Goal: Information Seeking & Learning: Find specific fact

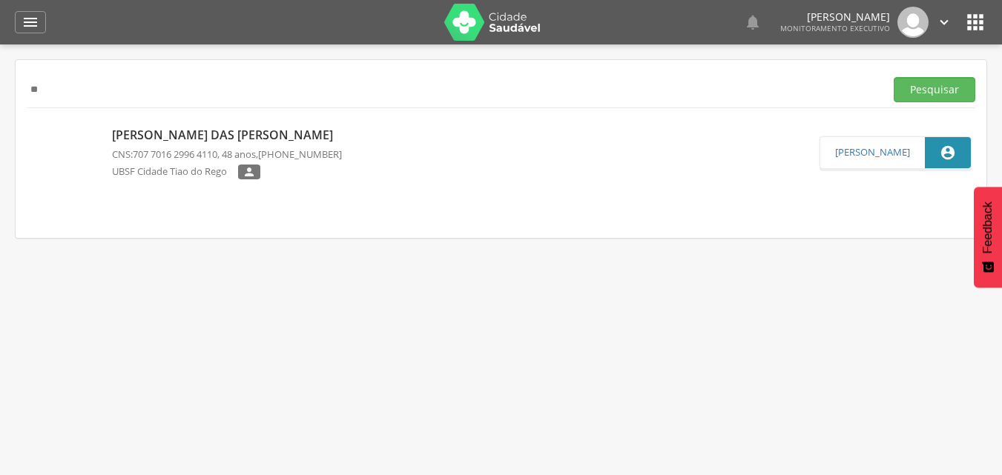
type input "*"
click at [893, 77] on button "Pesquisar" at bounding box center [934, 89] width 82 height 25
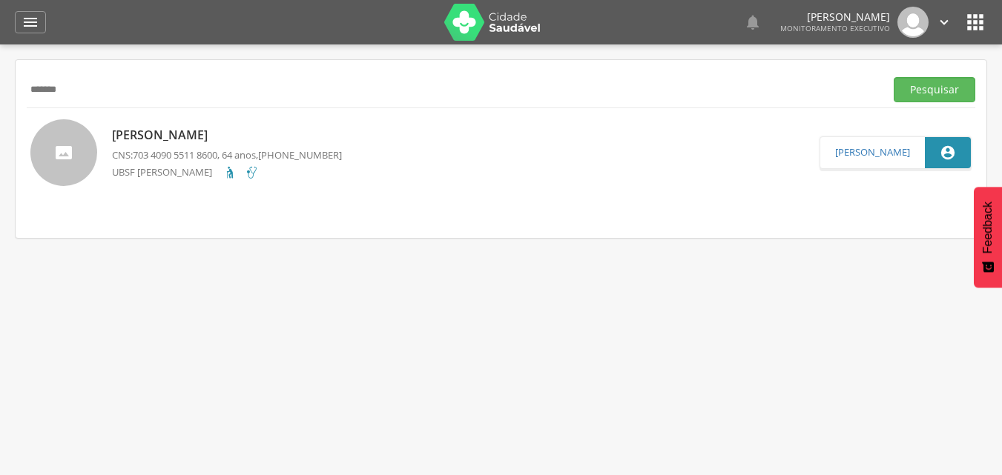
drag, startPoint x: 82, startPoint y: 87, endPoint x: 0, endPoint y: 79, distance: 82.7
click at [0, 79] on div " Supervisão  Distritos  Ubs Coordenador: - Queimadas / PB Intervalo de Tempo…" at bounding box center [501, 281] width 1002 height 475
type input "*"
type input "******"
click at [893, 77] on button "Pesquisar" at bounding box center [934, 89] width 82 height 25
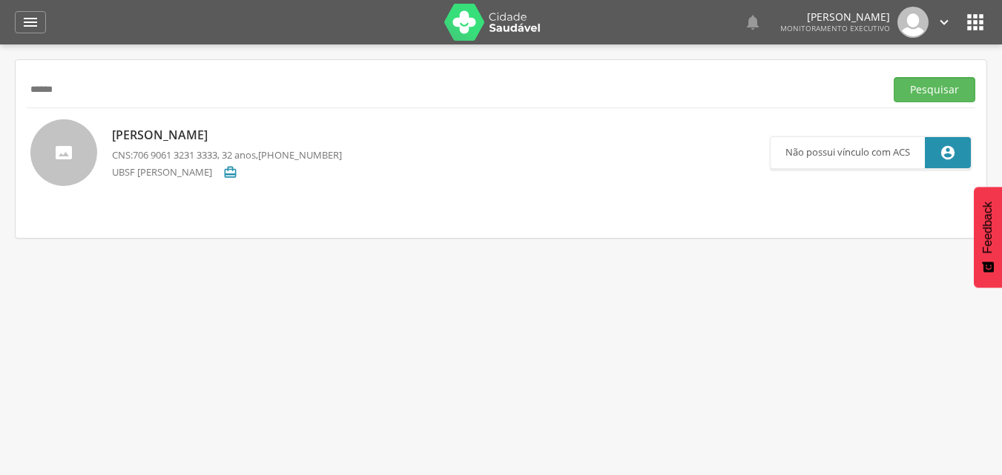
click at [193, 126] on div "[PERSON_NAME] CNS: 706 9061 3231 3333 , 32 anos, [PHONE_NUMBER] UBSF [PERSON_NA…" at bounding box center [227, 152] width 230 height 60
type input "**********"
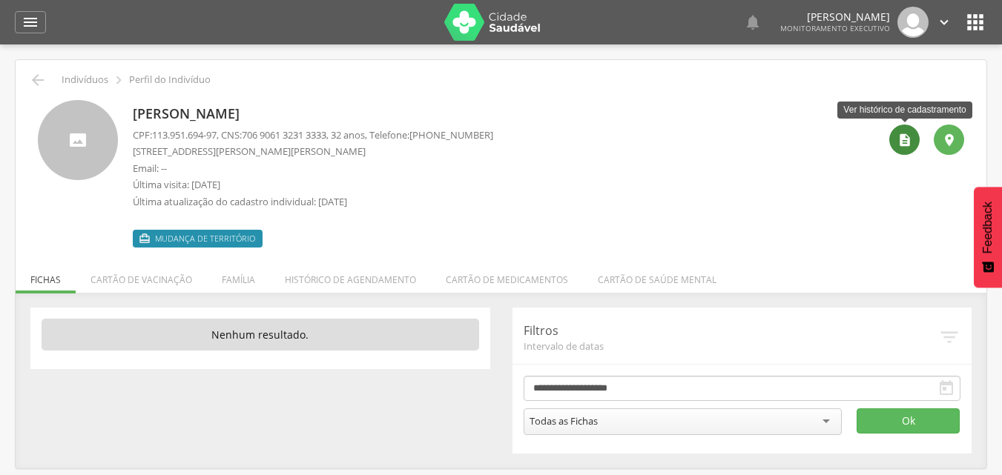
click at [907, 146] on icon "" at bounding box center [904, 140] width 15 height 15
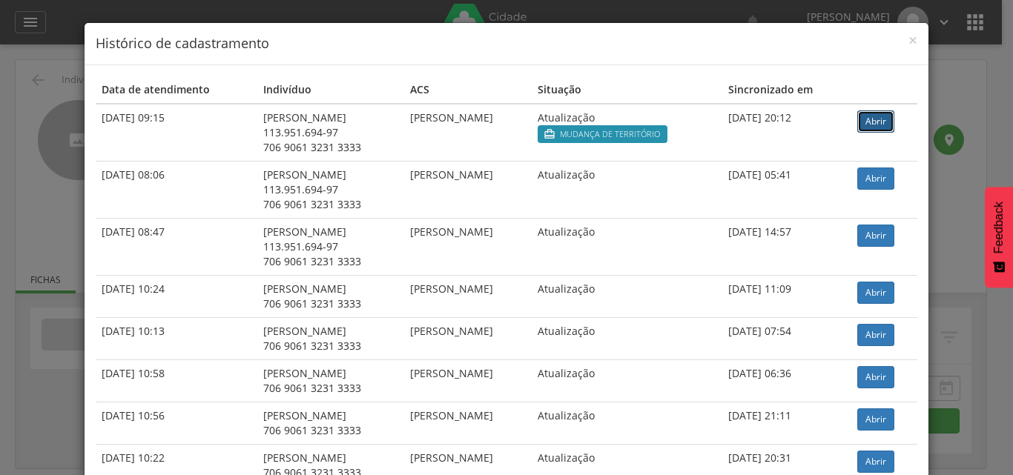
click at [890, 112] on link "Abrir" at bounding box center [875, 121] width 37 height 22
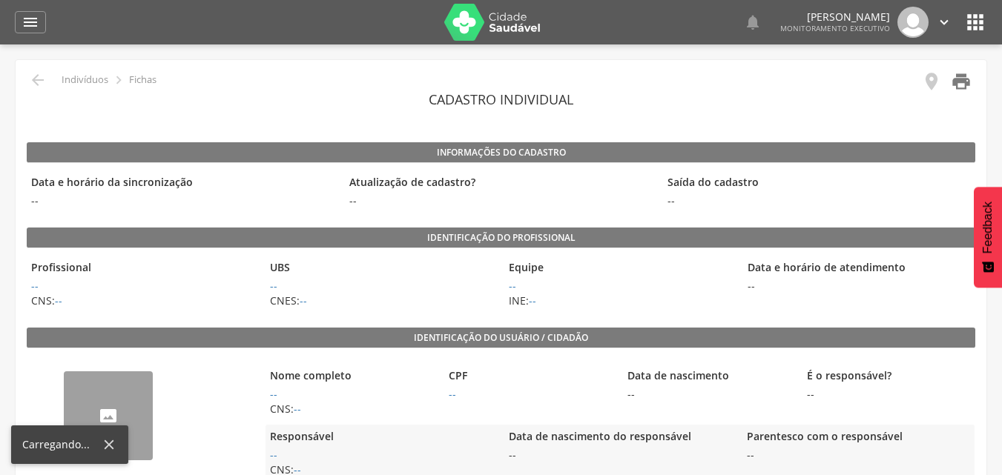
click at [965, 84] on icon "" at bounding box center [960, 81] width 21 height 21
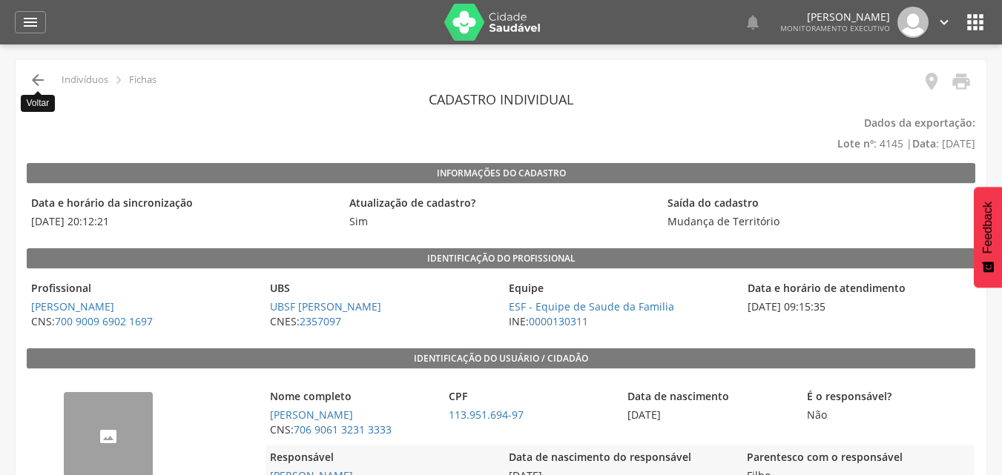
click at [43, 78] on icon "" at bounding box center [38, 80] width 18 height 18
